Goal: Transaction & Acquisition: Purchase product/service

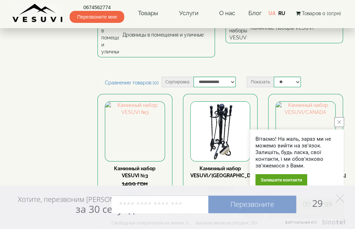
scroll to position [35, 0]
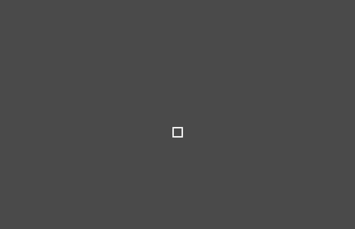
select select
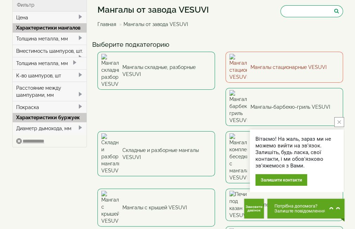
click at [284, 66] on link "Мангалы стационарные VESUVI" at bounding box center [285, 67] width 118 height 31
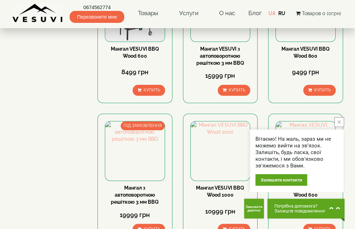
scroll to position [563, 0]
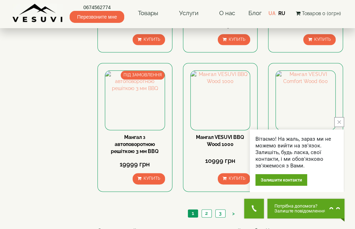
click at [339, 122] on icon "close button" at bounding box center [339, 122] width 4 height 4
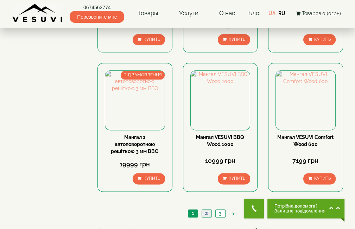
click at [208, 212] on link "2" at bounding box center [207, 213] width 10 height 7
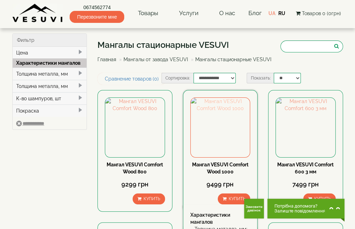
click at [220, 133] on img at bounding box center [220, 127] width 59 height 59
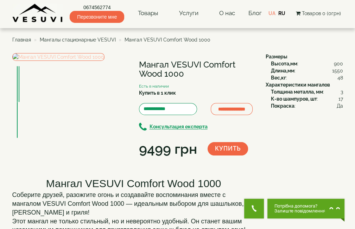
click at [59, 61] on img at bounding box center [58, 57] width 92 height 8
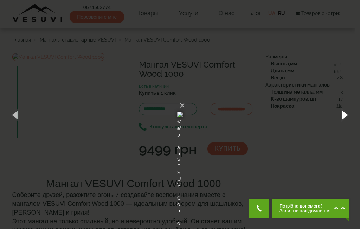
click at [346, 118] on button "button" at bounding box center [345, 114] width 32 height 39
click at [343, 114] on button "button" at bounding box center [345, 114] width 32 height 39
click at [342, 115] on button "button" at bounding box center [345, 114] width 32 height 39
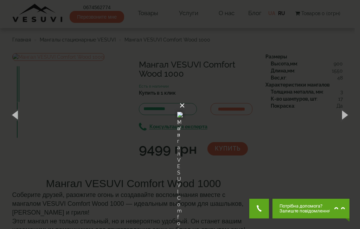
click at [185, 98] on button "×" at bounding box center [182, 105] width 6 height 15
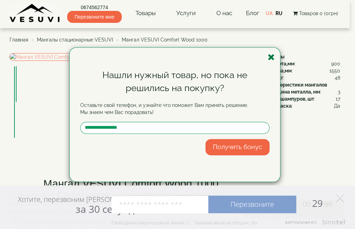
click at [272, 56] on icon "button" at bounding box center [271, 57] width 7 height 9
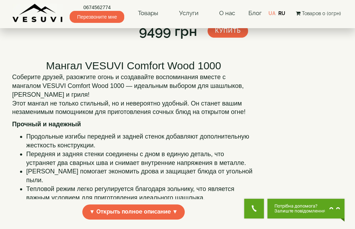
scroll to position [106, 0]
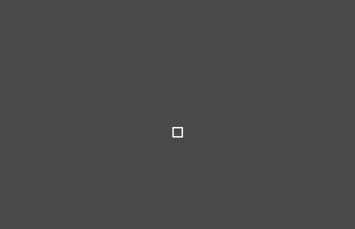
select select
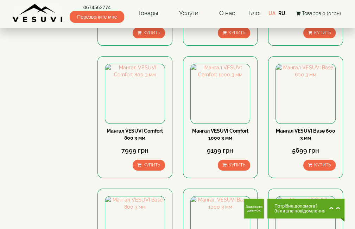
scroll to position [176, 0]
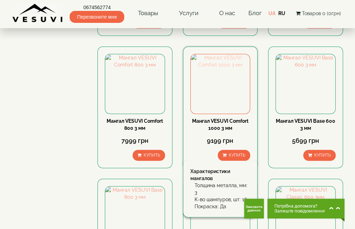
click at [217, 71] on img at bounding box center [220, 83] width 59 height 59
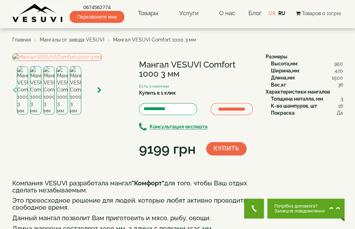
click at [34, 115] on img at bounding box center [36, 90] width 12 height 49
click at [49, 115] on img at bounding box center [49, 90] width 12 height 49
click at [58, 115] on img at bounding box center [62, 90] width 12 height 49
click at [76, 115] on img at bounding box center [76, 90] width 12 height 49
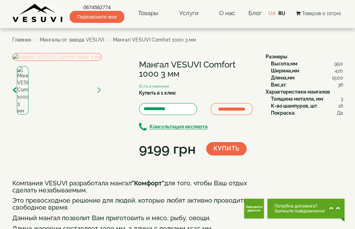
click at [89, 61] on img at bounding box center [56, 57] width 89 height 8
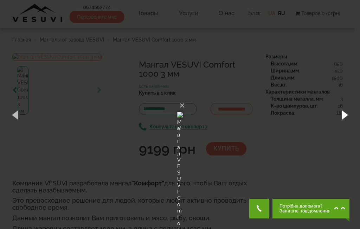
click at [344, 113] on button "button" at bounding box center [345, 114] width 32 height 39
click at [339, 114] on button "button" at bounding box center [345, 114] width 32 height 39
click at [338, 114] on button "button" at bounding box center [345, 114] width 32 height 39
click at [338, 115] on button "button" at bounding box center [345, 114] width 32 height 39
click at [185, 98] on button "×" at bounding box center [182, 105] width 6 height 15
